Goal: Transaction & Acquisition: Purchase product/service

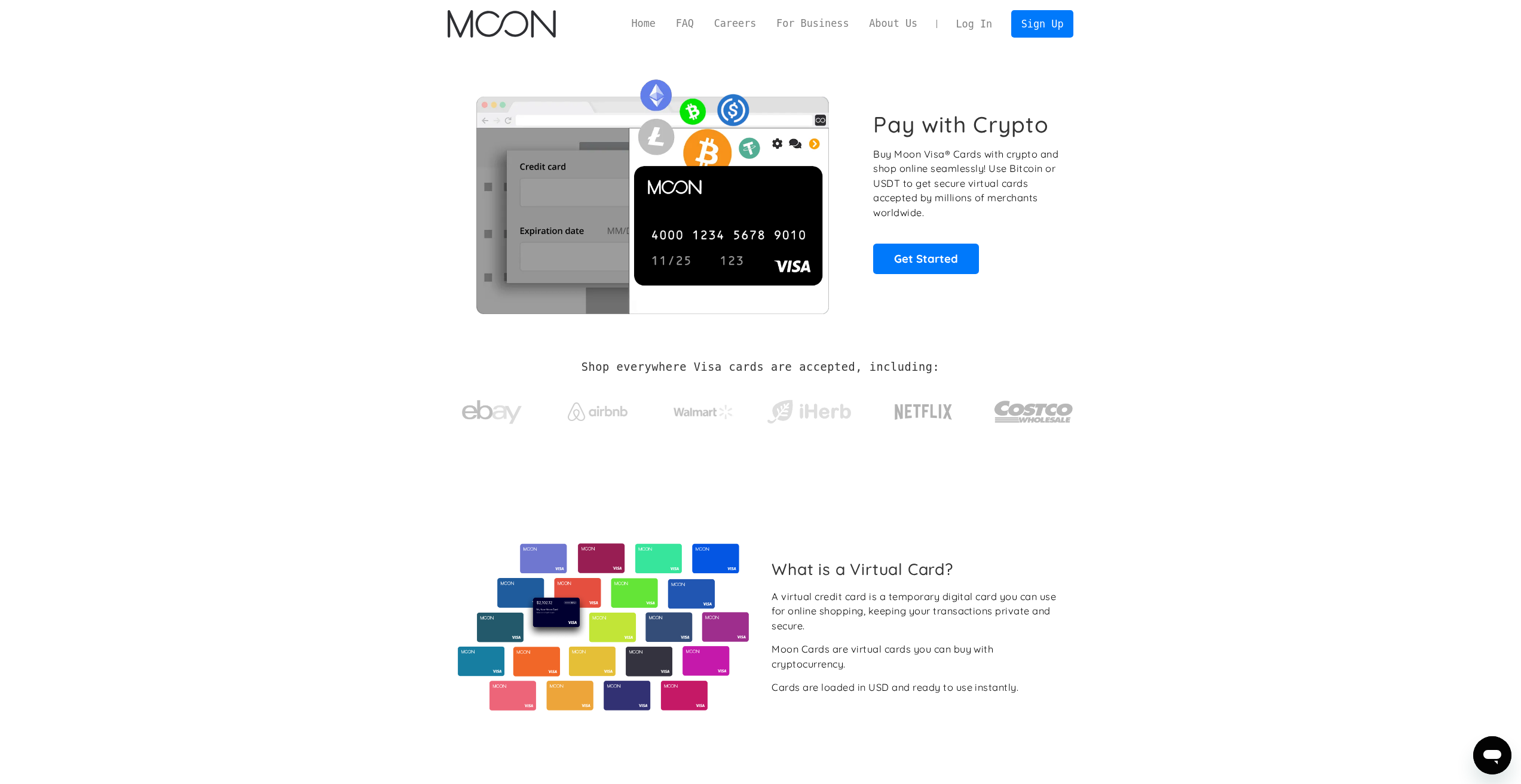
click at [989, 22] on link "Log In" at bounding box center [974, 24] width 56 height 26
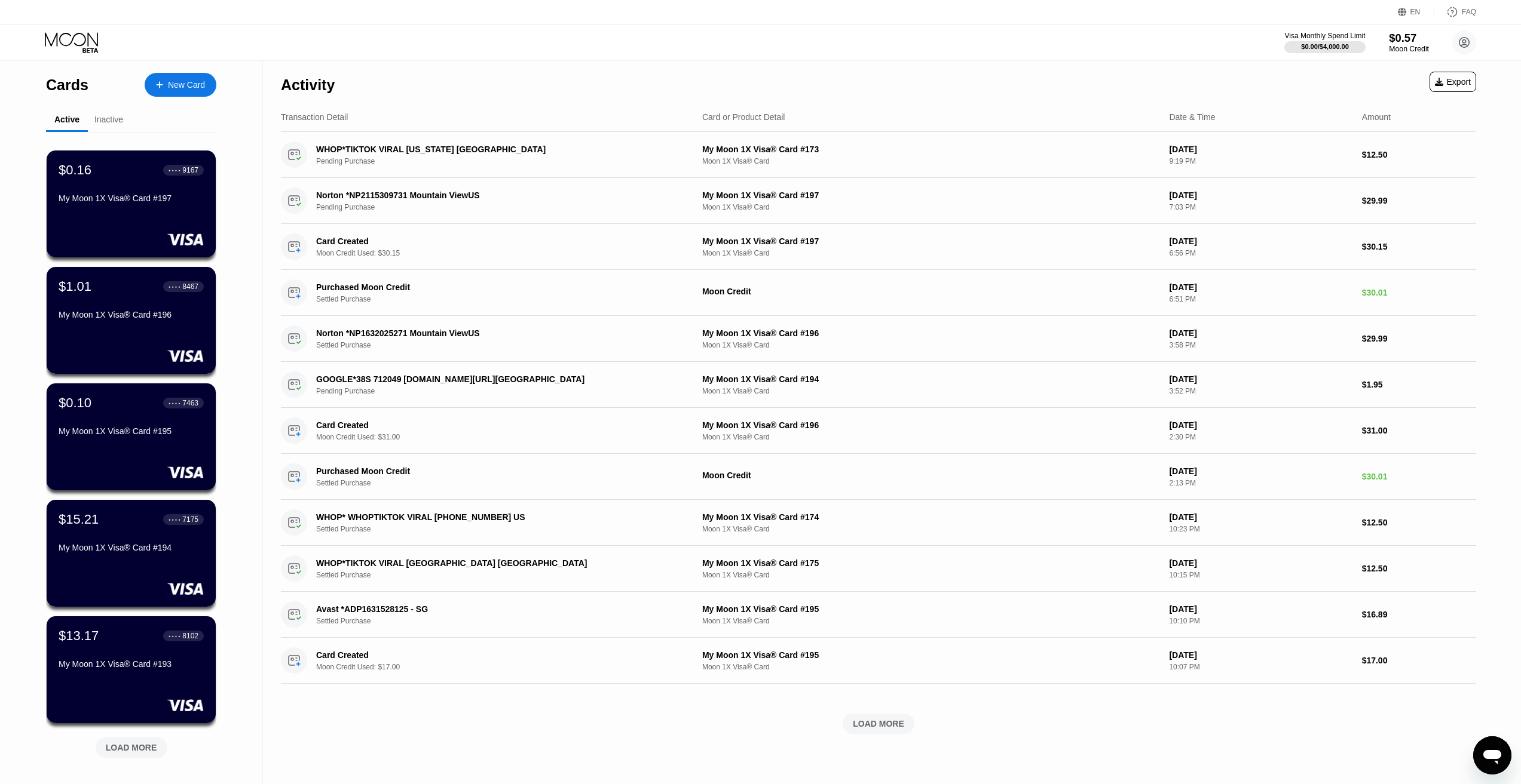
click at [1404, 39] on div "$0.57" at bounding box center [1408, 38] width 40 height 13
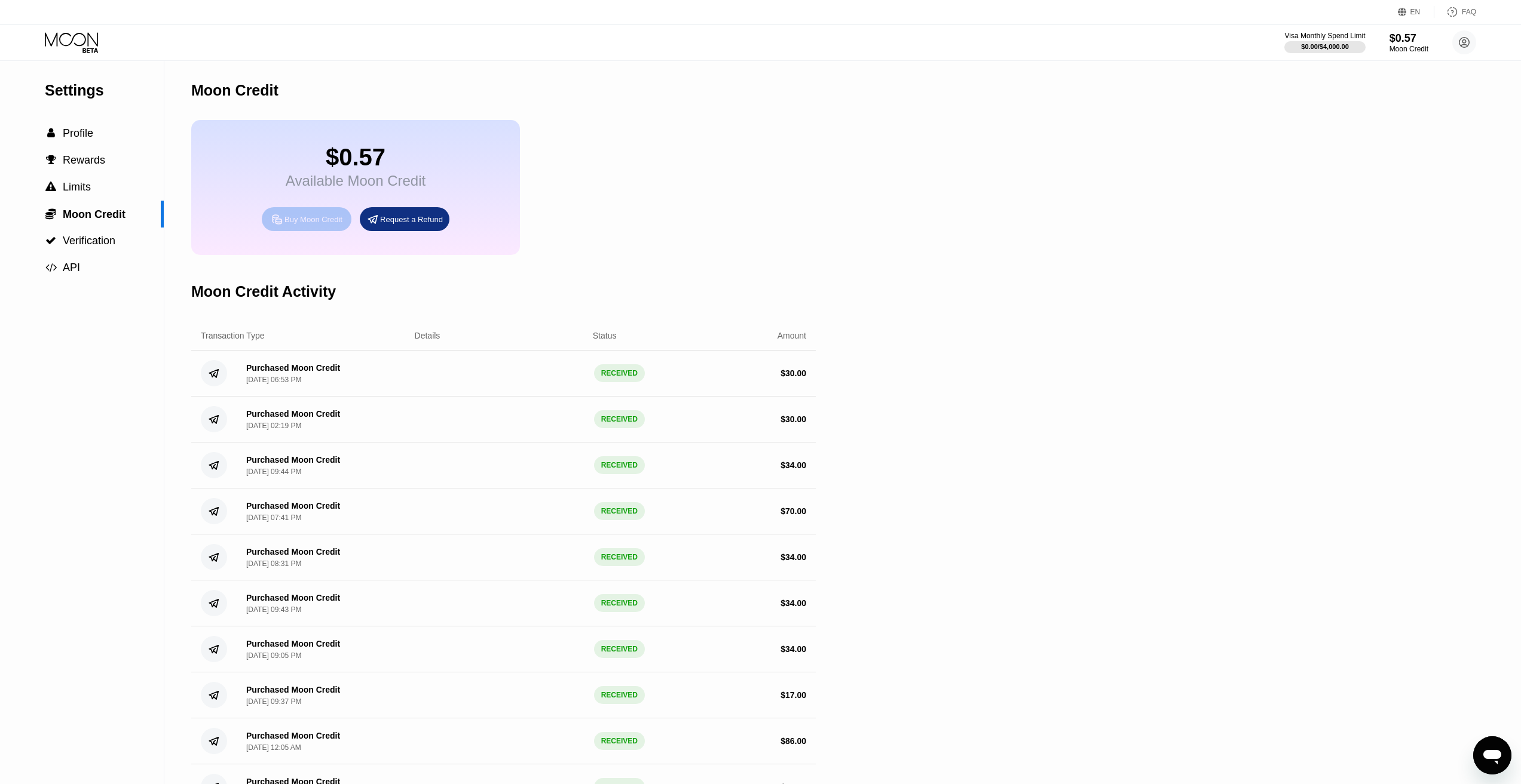
click at [300, 225] on div "Buy Moon Credit" at bounding box center [313, 220] width 58 height 10
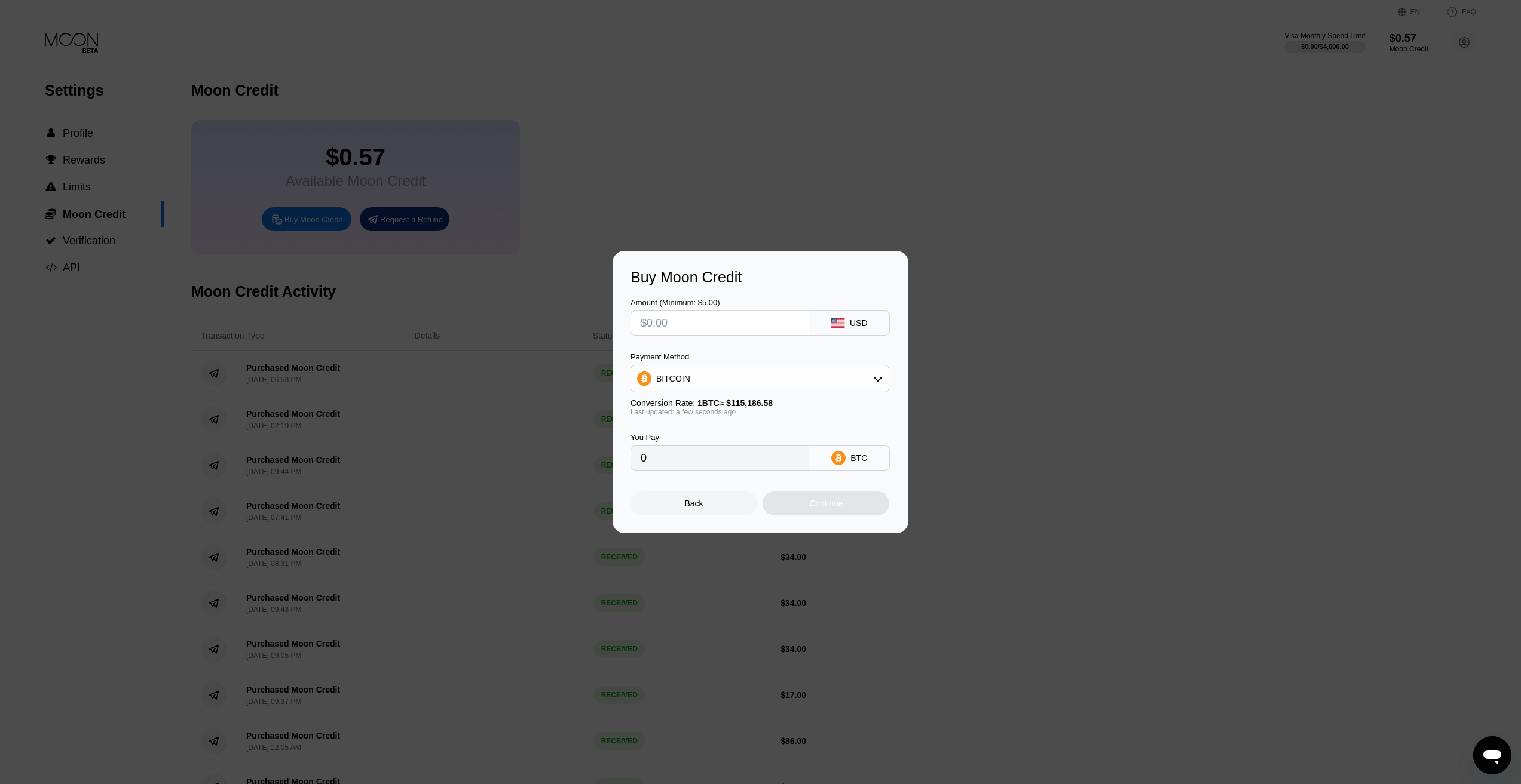
click at [699, 330] on input "text" at bounding box center [720, 323] width 158 height 24
type input "$4"
type input "0.00003473"
type input "$40"
type input "0.00034727"
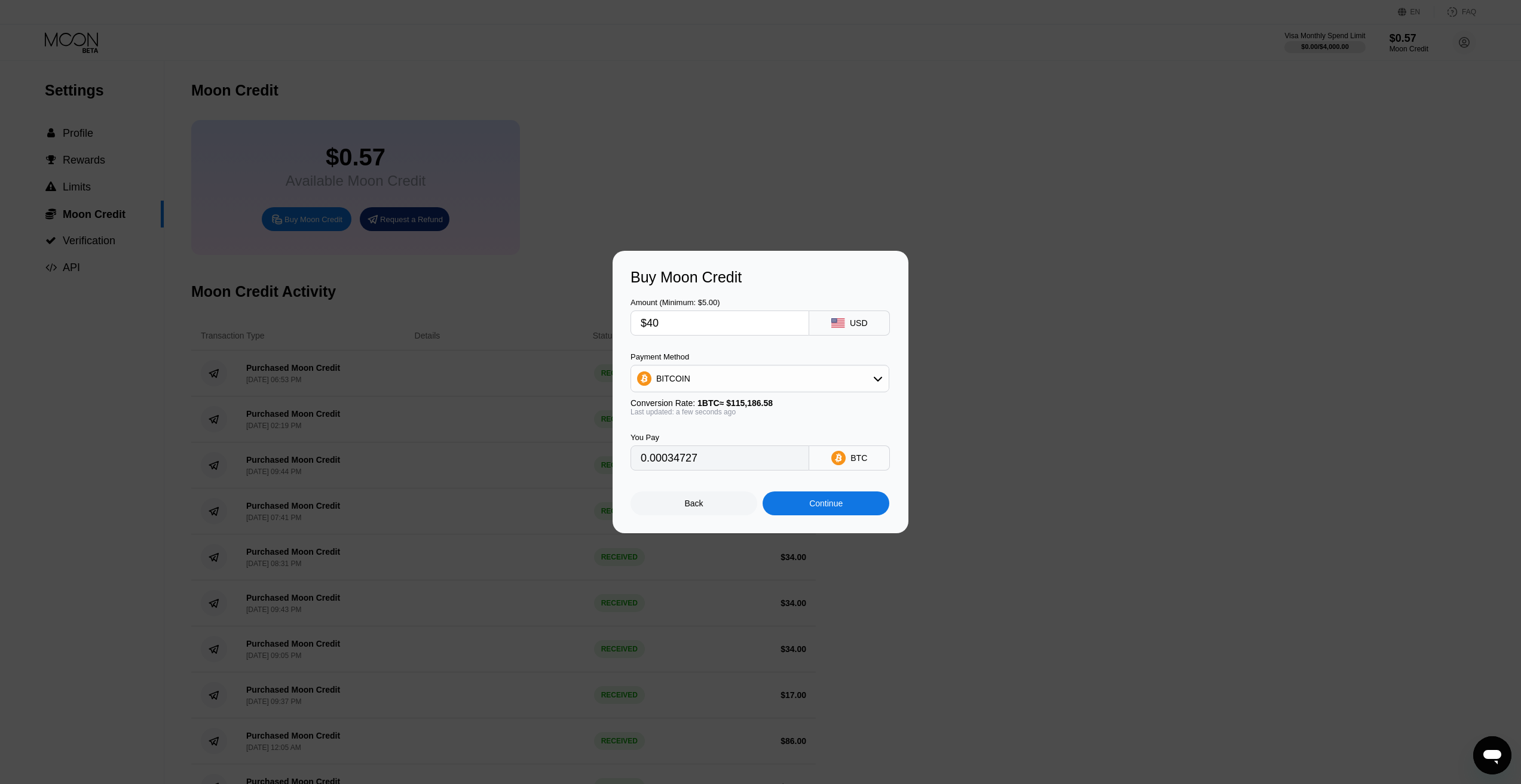
type input "$40"
click at [702, 380] on div "BITCOIN" at bounding box center [760, 379] width 257 height 24
click at [688, 445] on div "USDT on TRON" at bounding box center [760, 438] width 252 height 24
type input "40.40"
click at [814, 508] on div "Continue" at bounding box center [826, 503] width 34 height 10
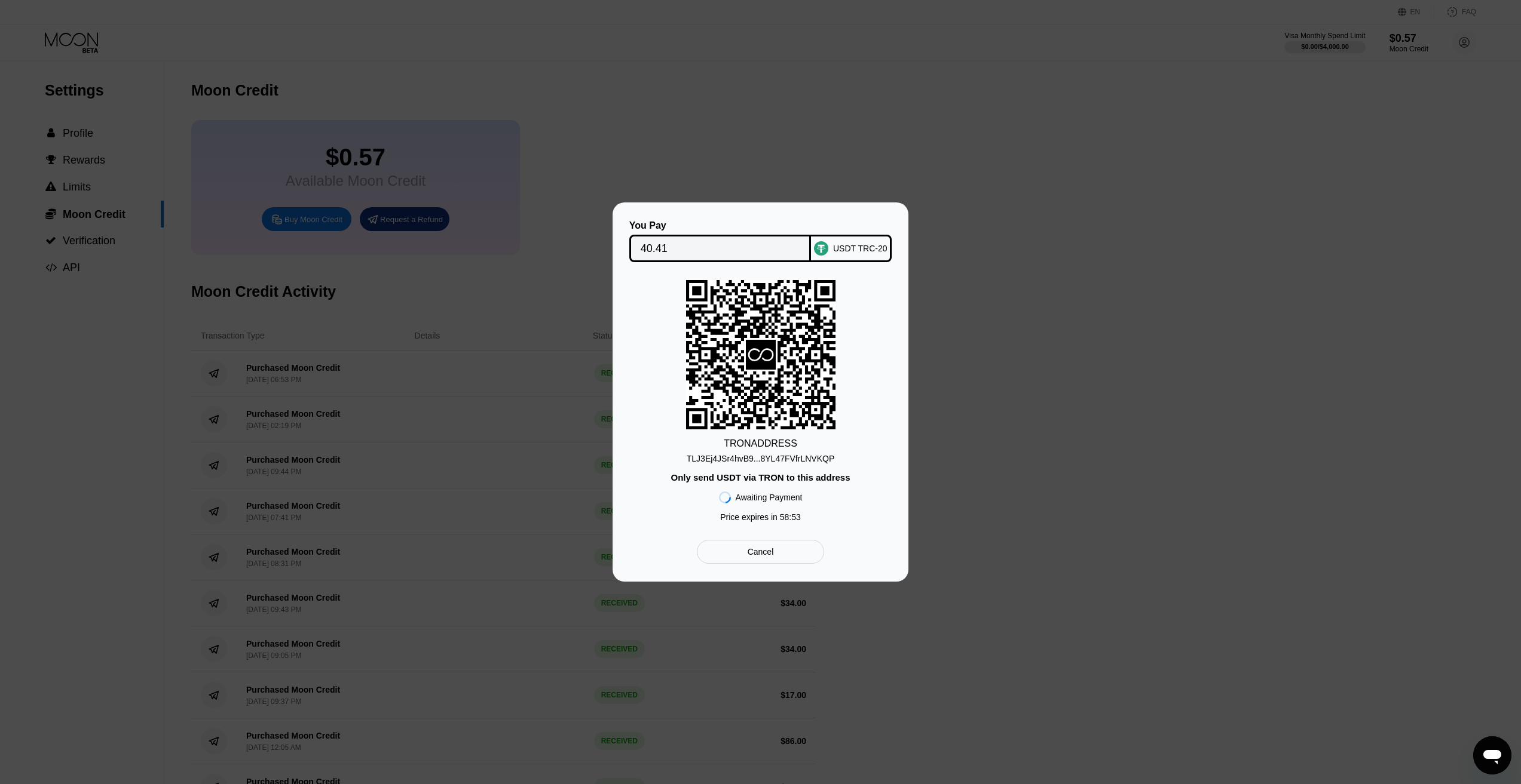
click at [754, 464] on div "TLJ3Ej4JSr4hvB9...8YL47FVfrLNVKQP" at bounding box center [760, 459] width 147 height 10
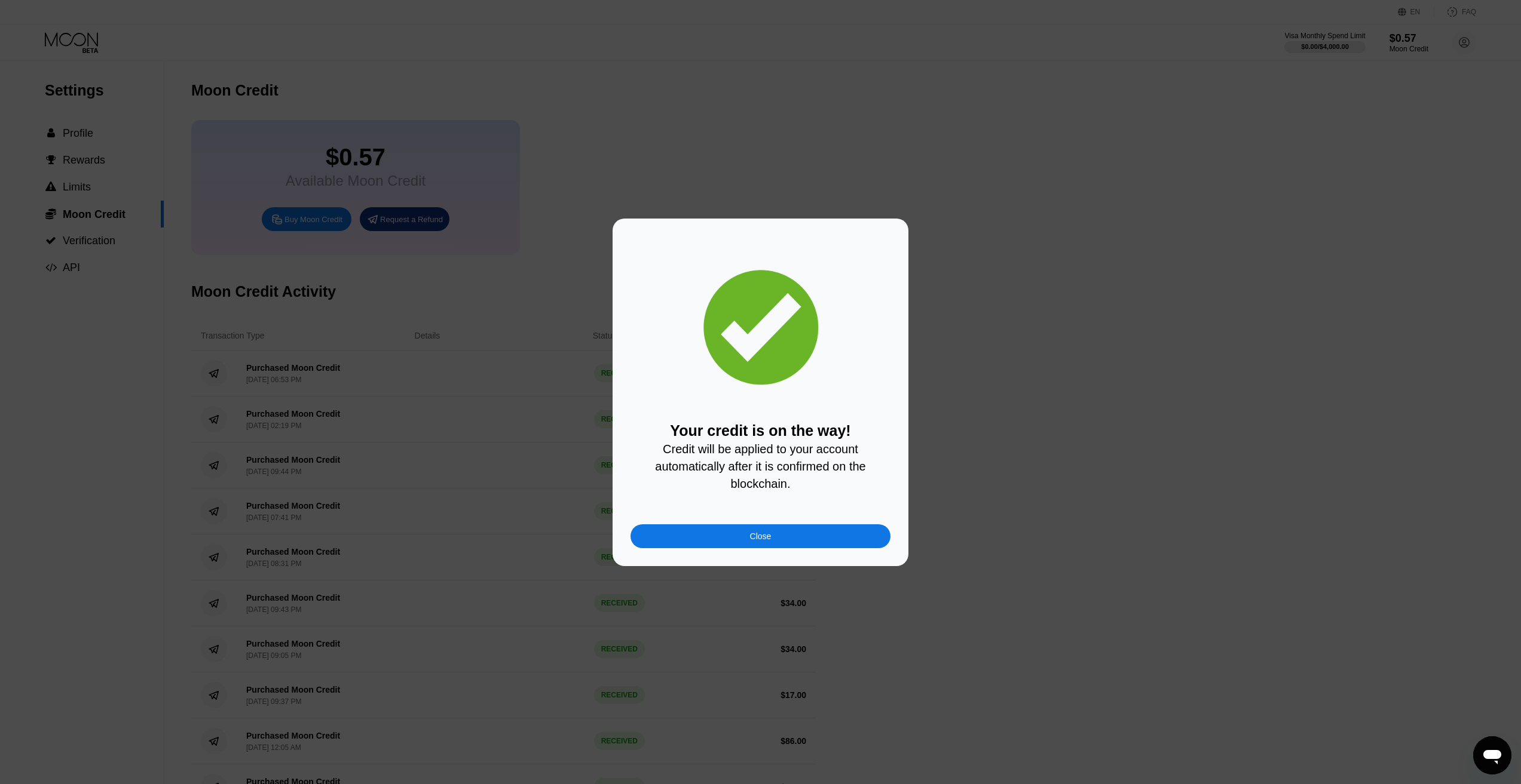
drag, startPoint x: 696, startPoint y: 541, endPoint x: 671, endPoint y: 529, distance: 27.7
click at [697, 541] on div "Close" at bounding box center [760, 536] width 260 height 24
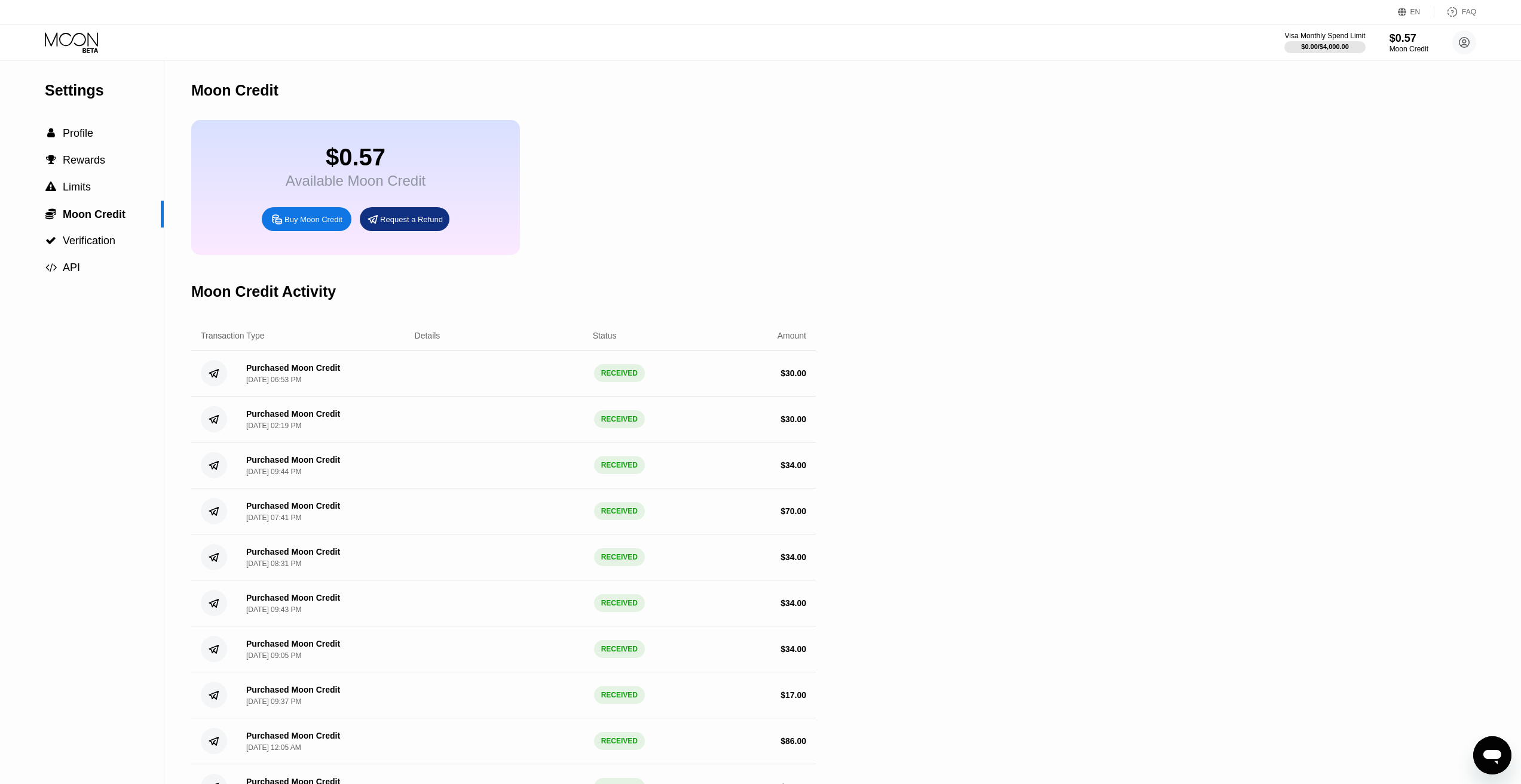
click at [57, 35] on icon at bounding box center [72, 39] width 53 height 14
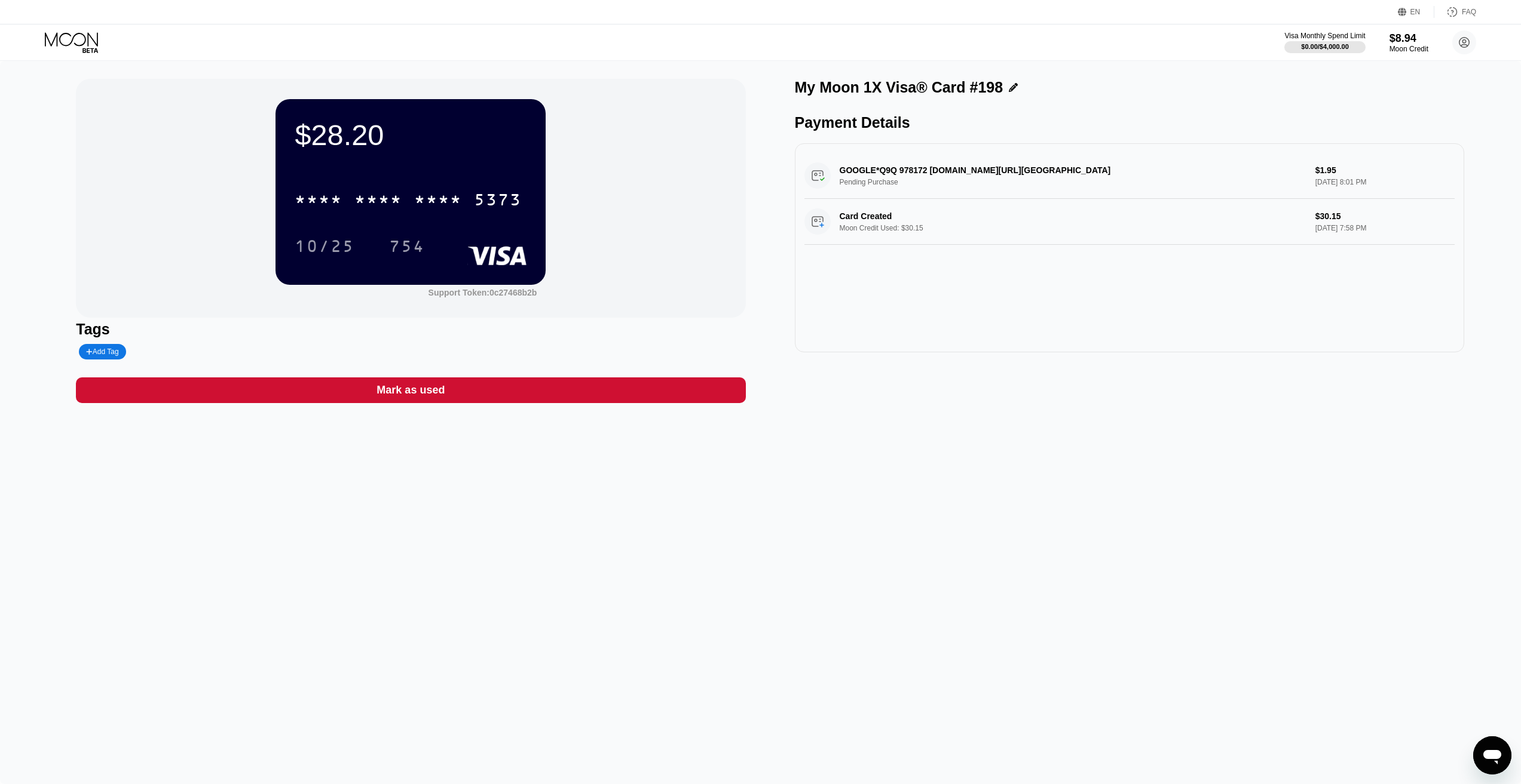
click at [471, 597] on div "$28.20 * * * * * * * * * * * * 5373 10/25 754 Support Token: 0c27468b2b Tags Ad…" at bounding box center [760, 422] width 1521 height 724
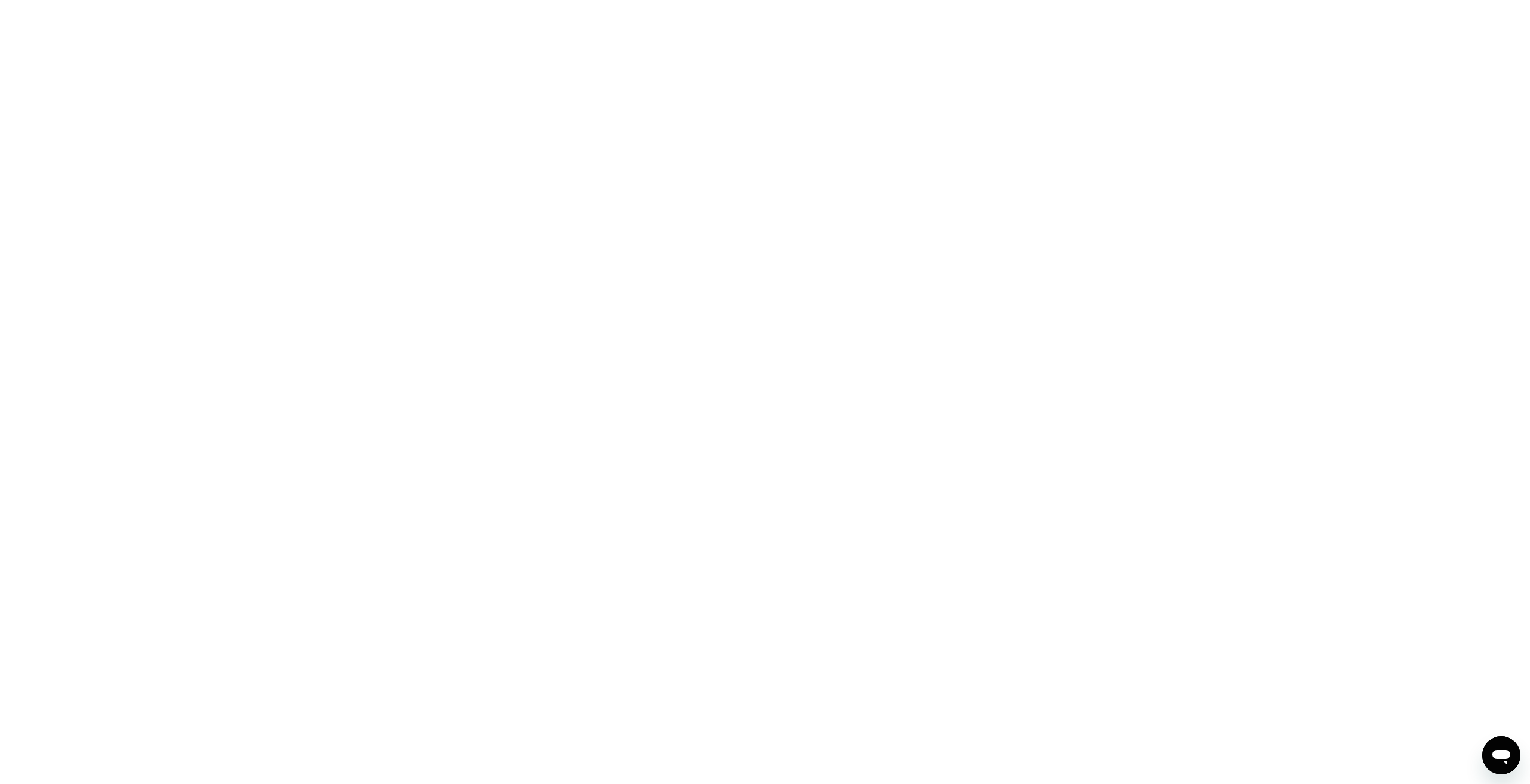
click at [829, 384] on div at bounding box center [765, 392] width 1530 height 784
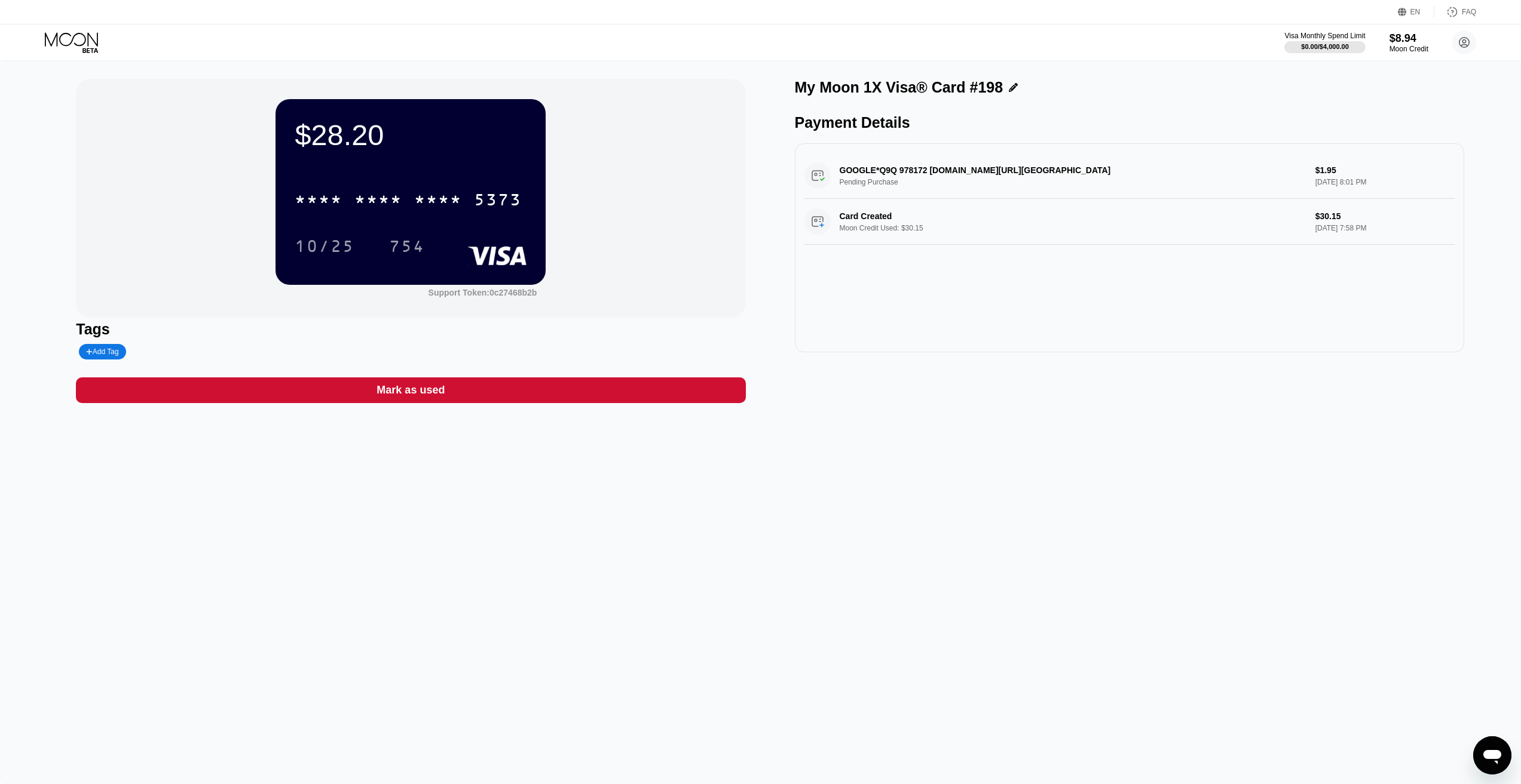
click at [1168, 559] on div "$28.20 * * * * * * * * * * * * 5373 10/25 754 Support Token: 0c27468b2b Tags Ad…" at bounding box center [760, 422] width 1521 height 724
click at [652, 597] on div "$30.15 * * * * * * * * * * * * 5373 10/25 754 Support Token: 0c27468b2b Tags Ad…" at bounding box center [760, 422] width 1521 height 724
